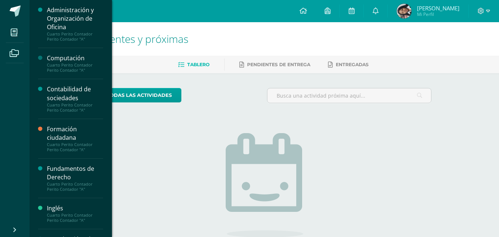
click at [56, 66] on div "Cuarto Perito Contador Perito Contador "A"" at bounding box center [75, 67] width 56 height 10
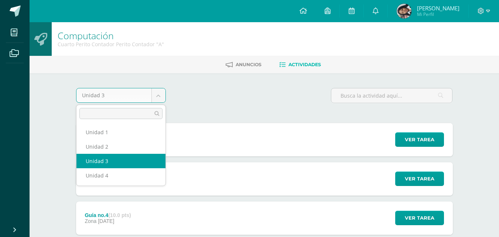
click at [158, 97] on body "Mis cursos Archivos Cerrar panel Administración y Organización de Oficina Cuart…" at bounding box center [249, 220] width 499 height 440
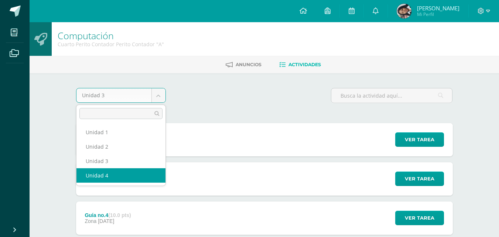
select select "Unidad 4"
